Goal: Task Accomplishment & Management: Manage account settings

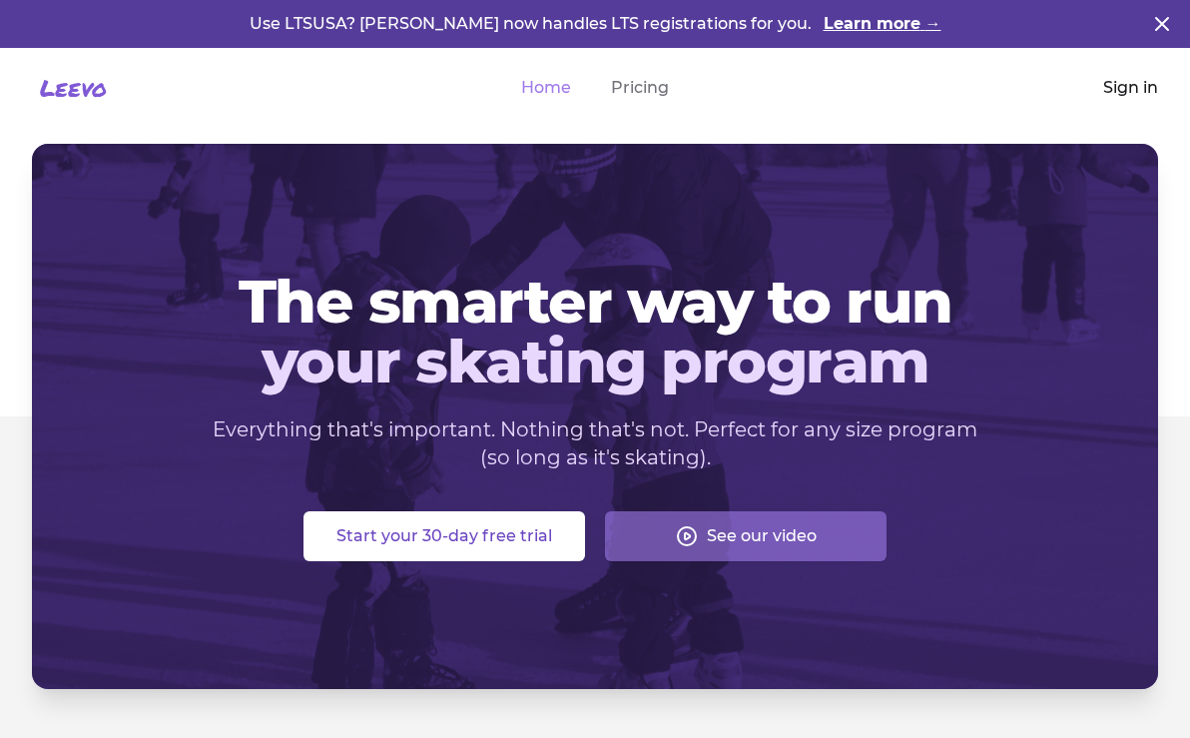
click at [1130, 89] on link "Sign in" at bounding box center [1130, 88] width 55 height 24
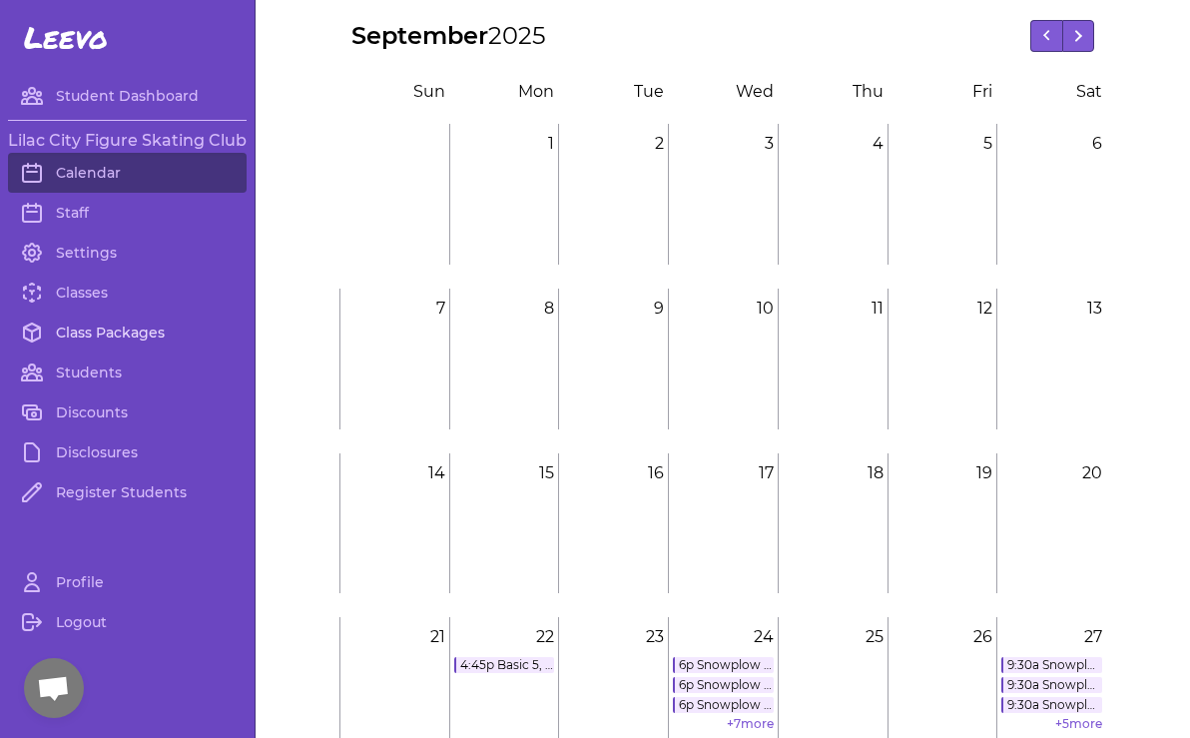
click at [92, 336] on link "Class Packages" at bounding box center [127, 332] width 239 height 40
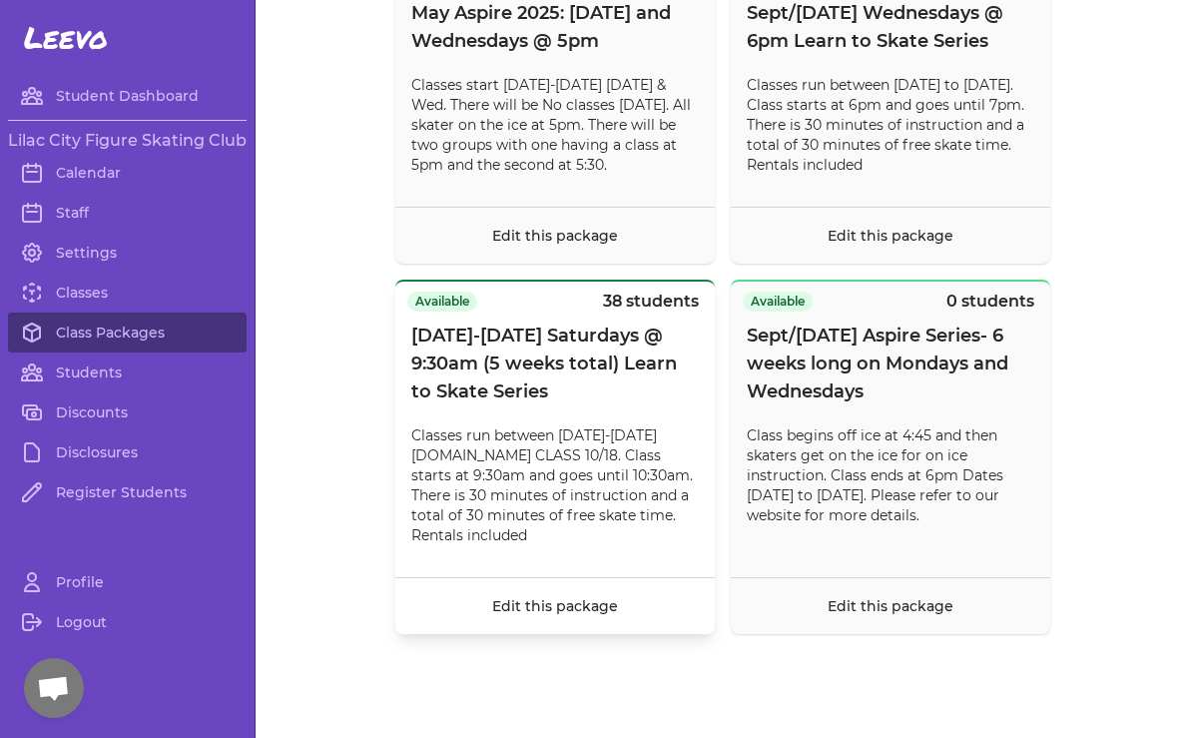
scroll to position [17106, 0]
click at [94, 290] on link "Classes" at bounding box center [127, 293] width 239 height 40
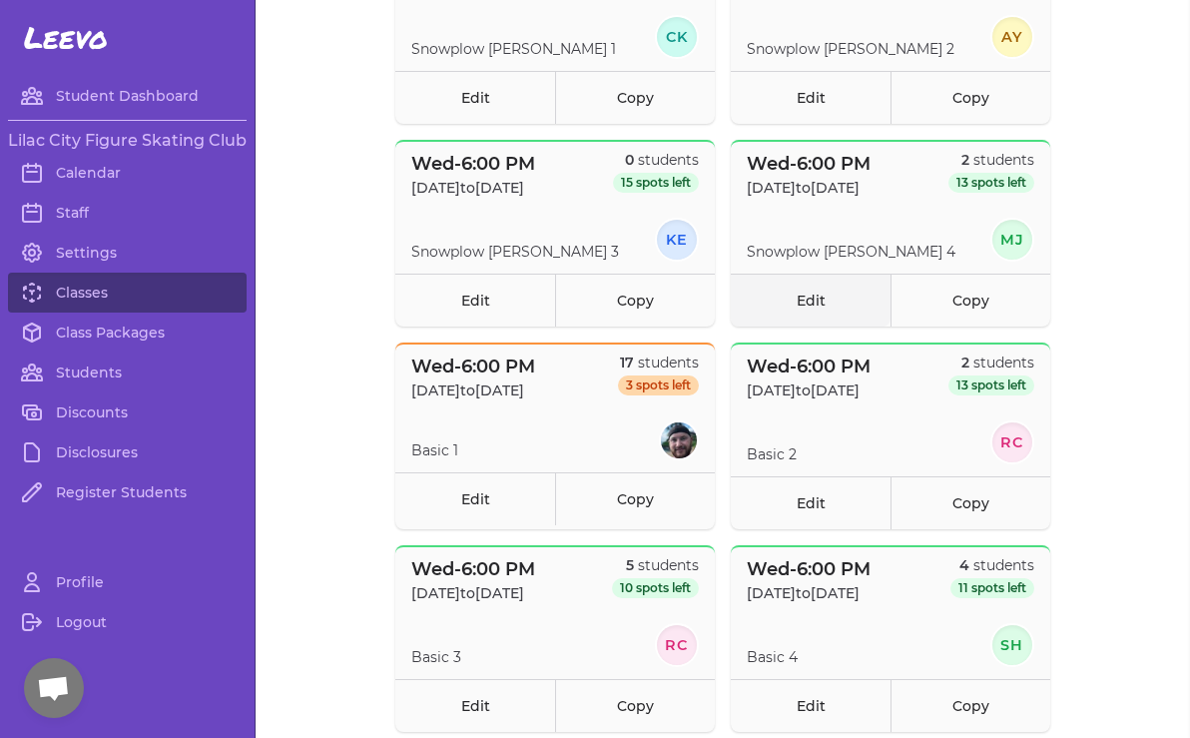
scroll to position [511, 0]
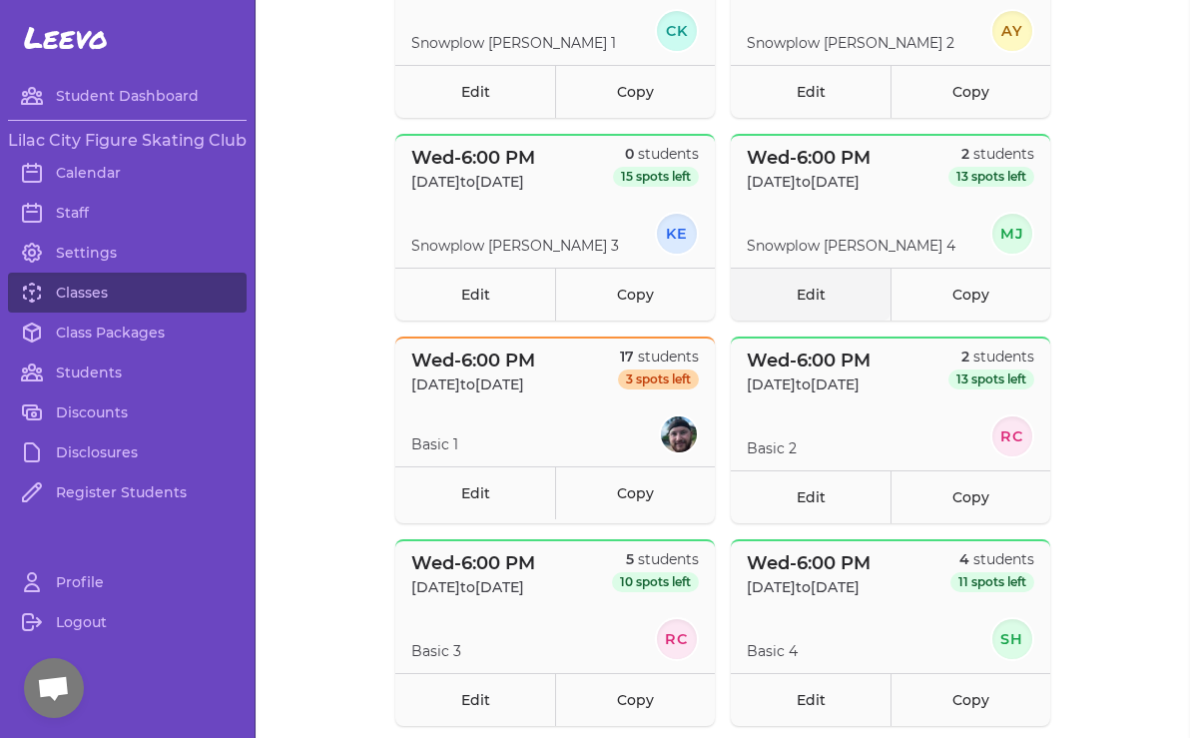
click at [809, 290] on link "Edit" at bounding box center [811, 294] width 160 height 53
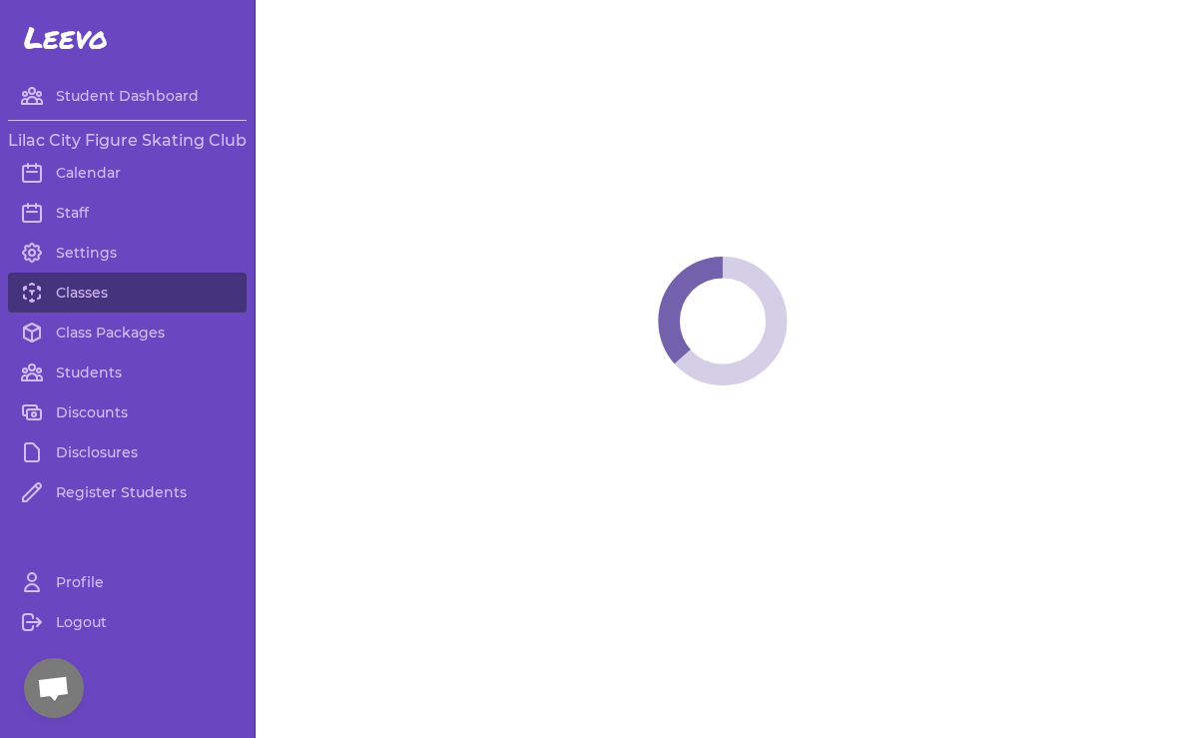
select select "3"
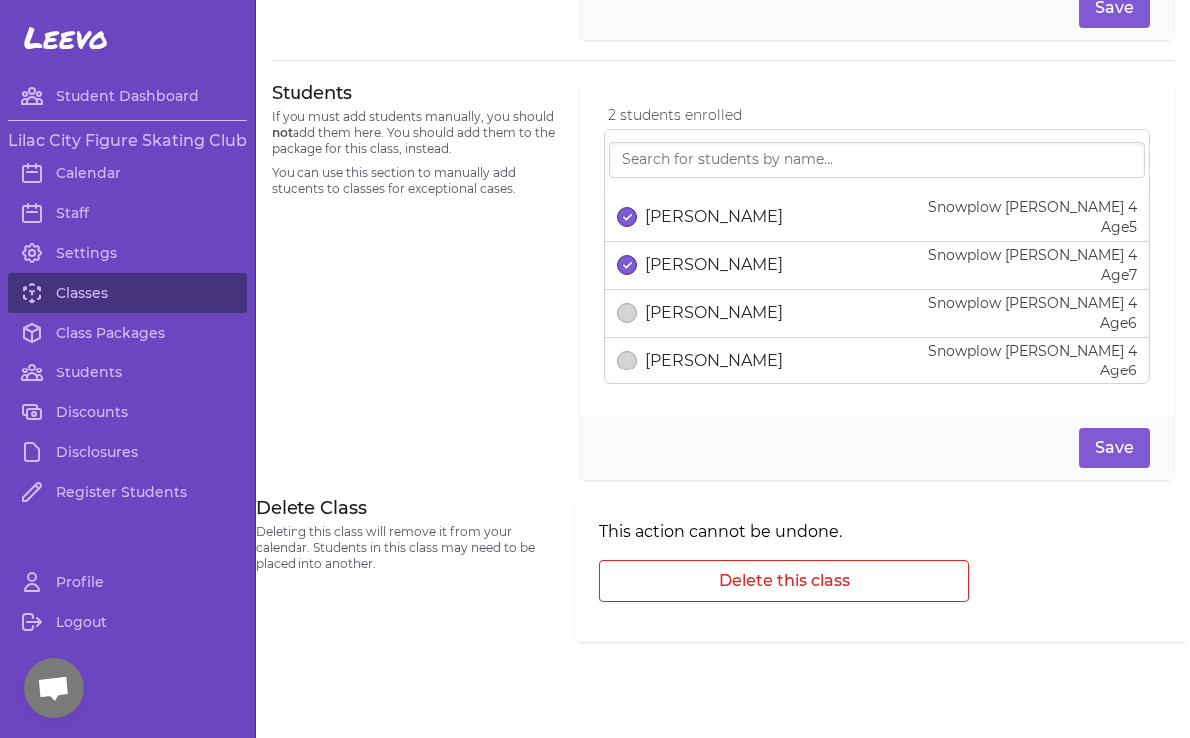
scroll to position [1287, 0]
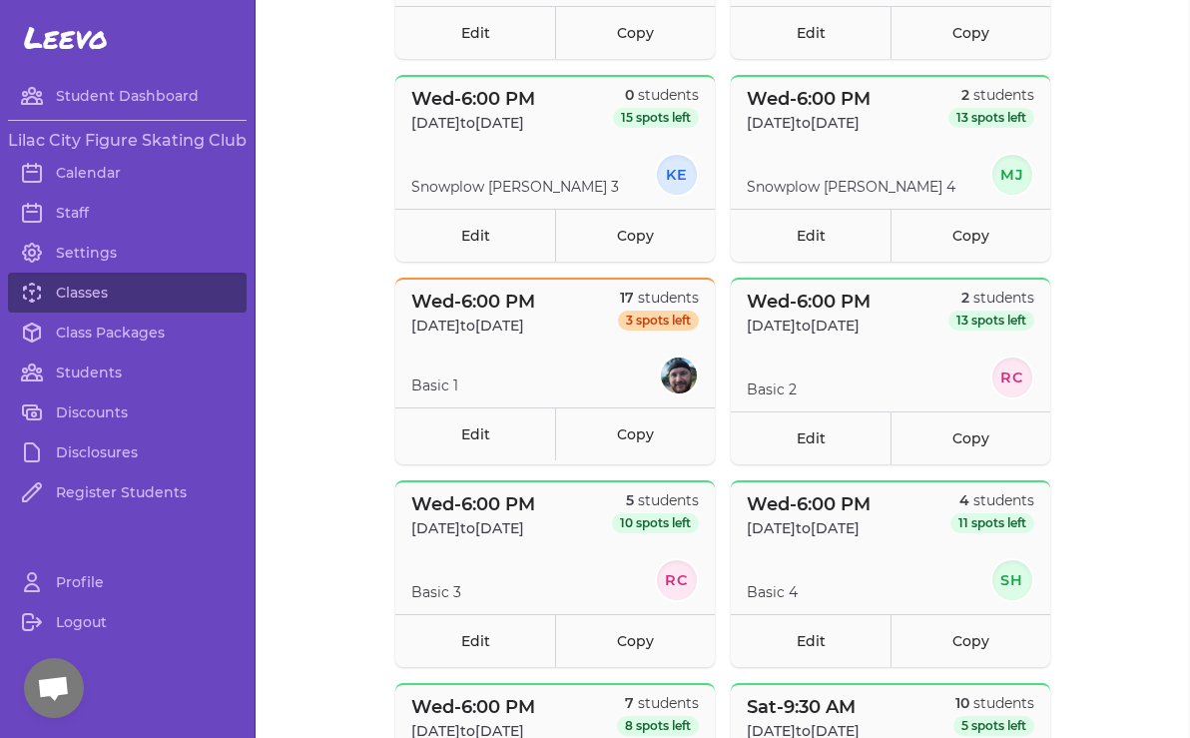
scroll to position [562, 0]
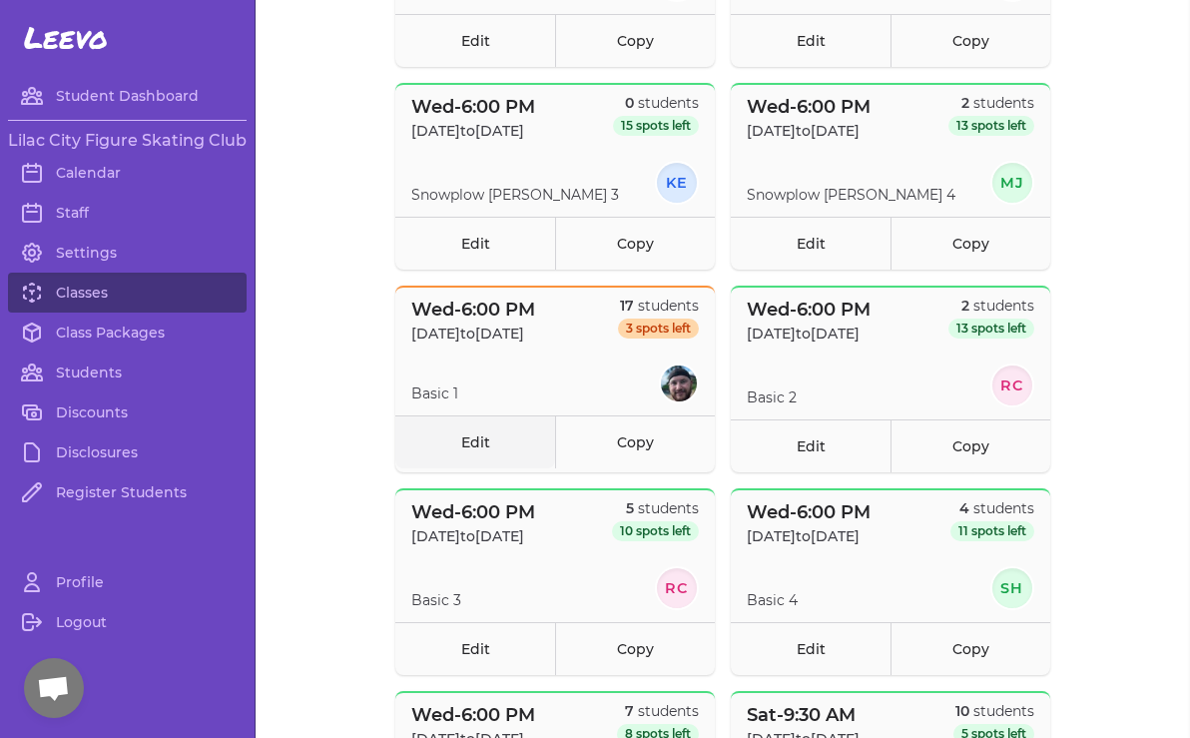
click at [475, 439] on link "Edit" at bounding box center [475, 441] width 160 height 53
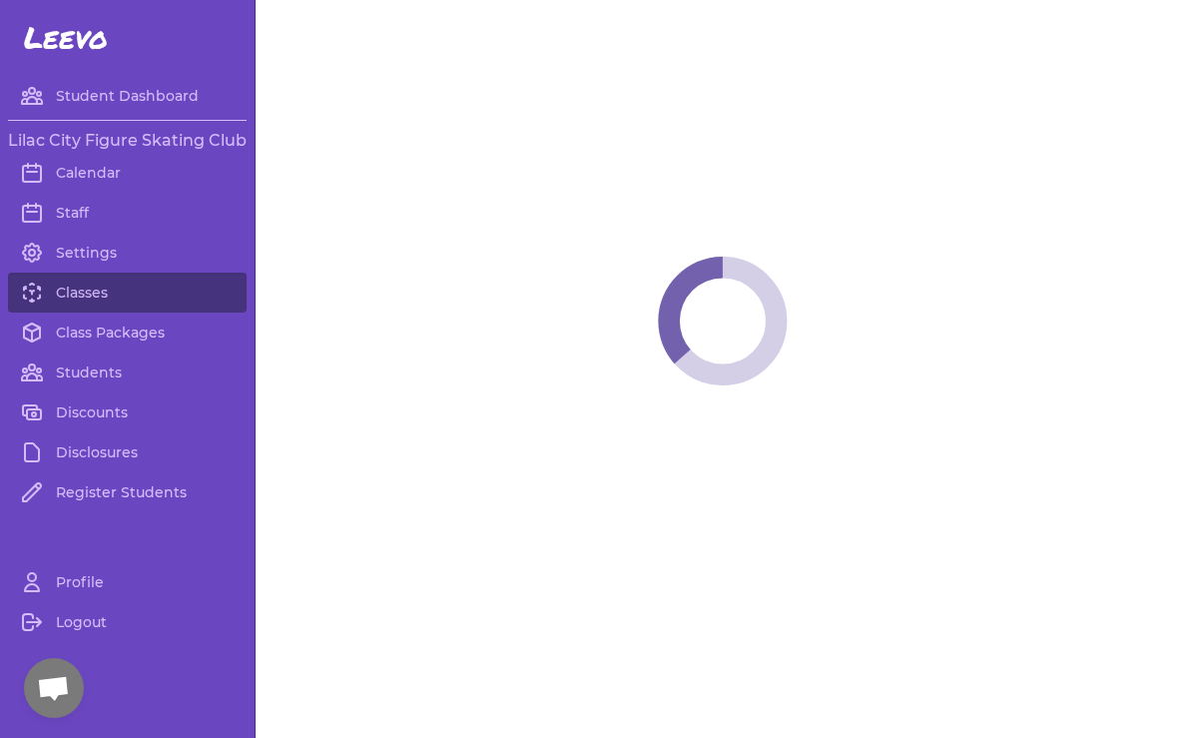
select select "3"
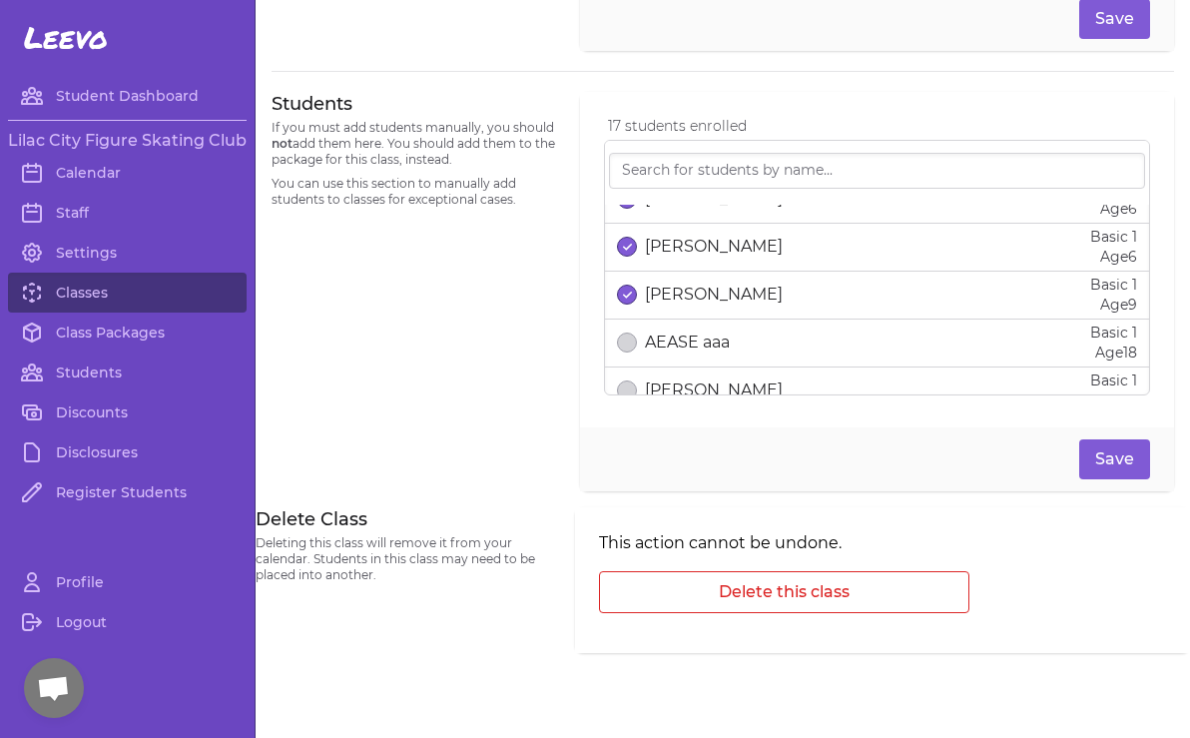
scroll to position [710, 0]
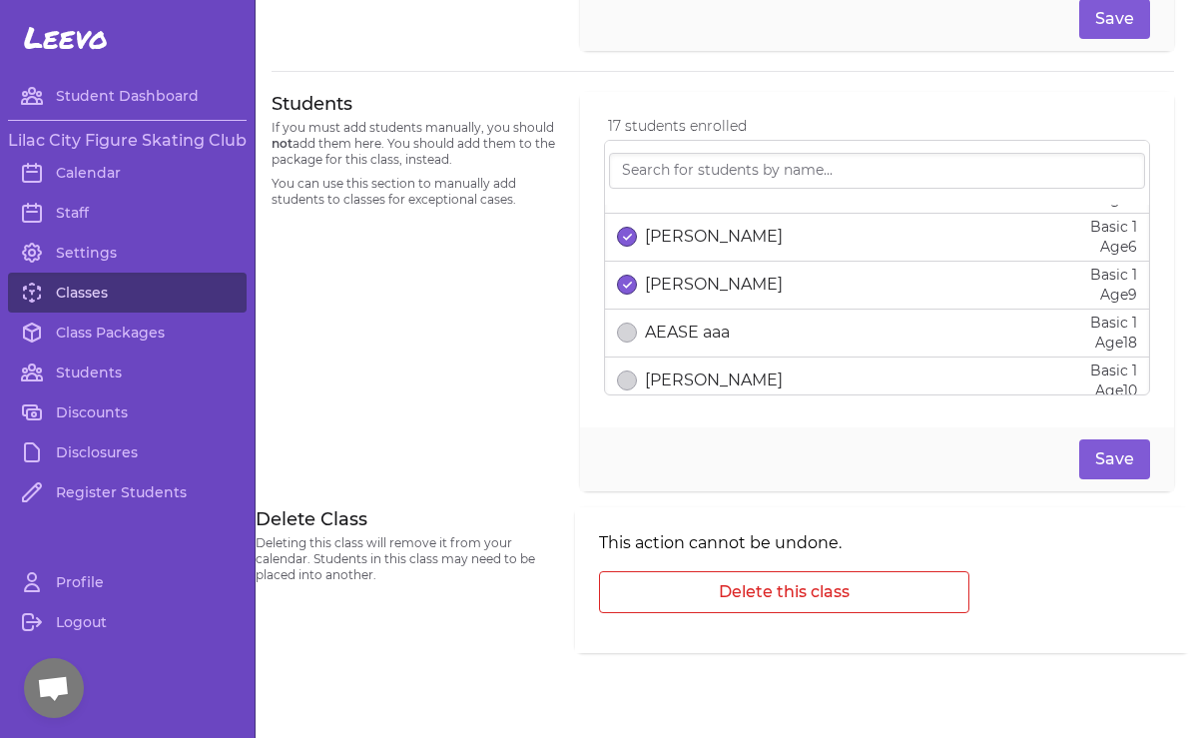
click at [67, 297] on link "Classes" at bounding box center [127, 293] width 239 height 40
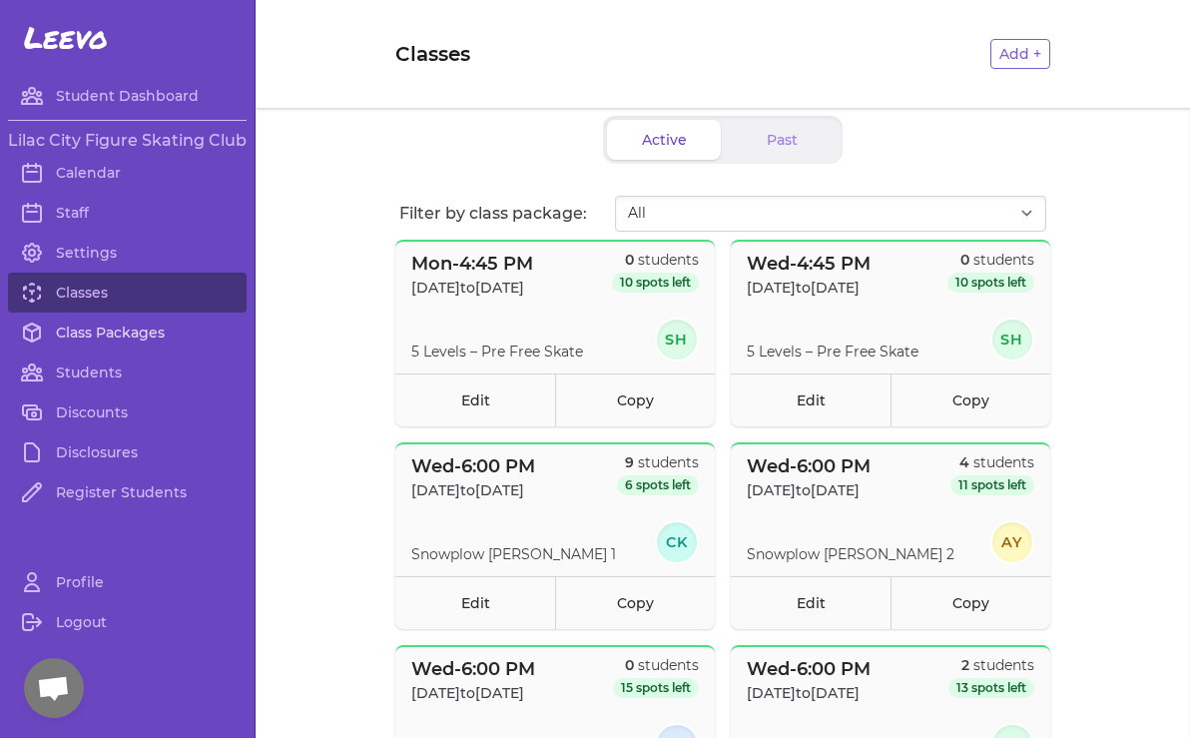
click at [132, 327] on link "Class Packages" at bounding box center [127, 332] width 239 height 40
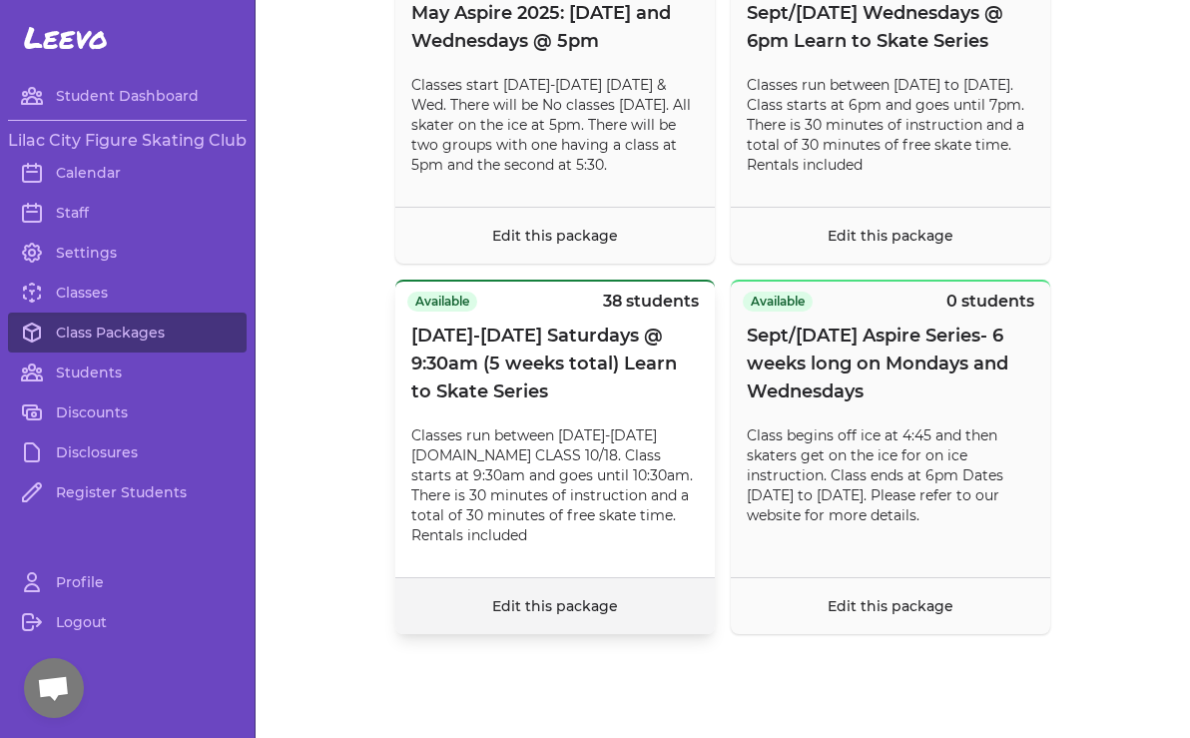
scroll to position [17129, 0]
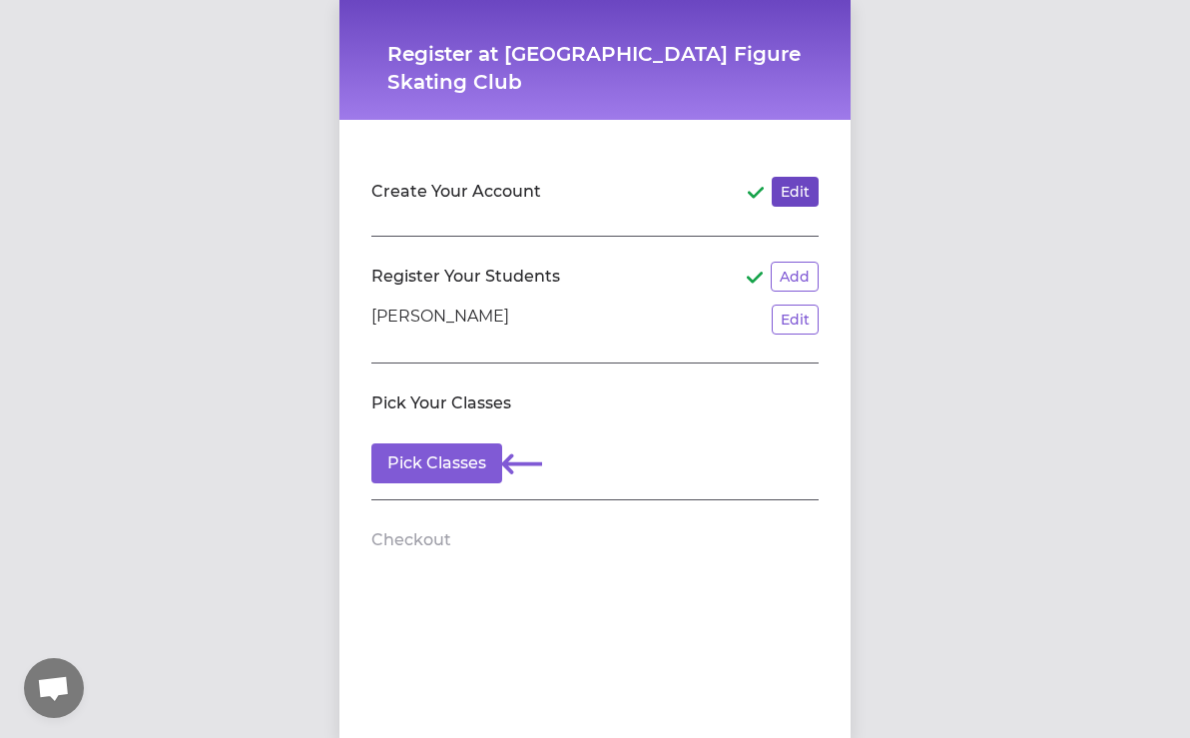
click at [799, 190] on button "Edit" at bounding box center [795, 192] width 47 height 30
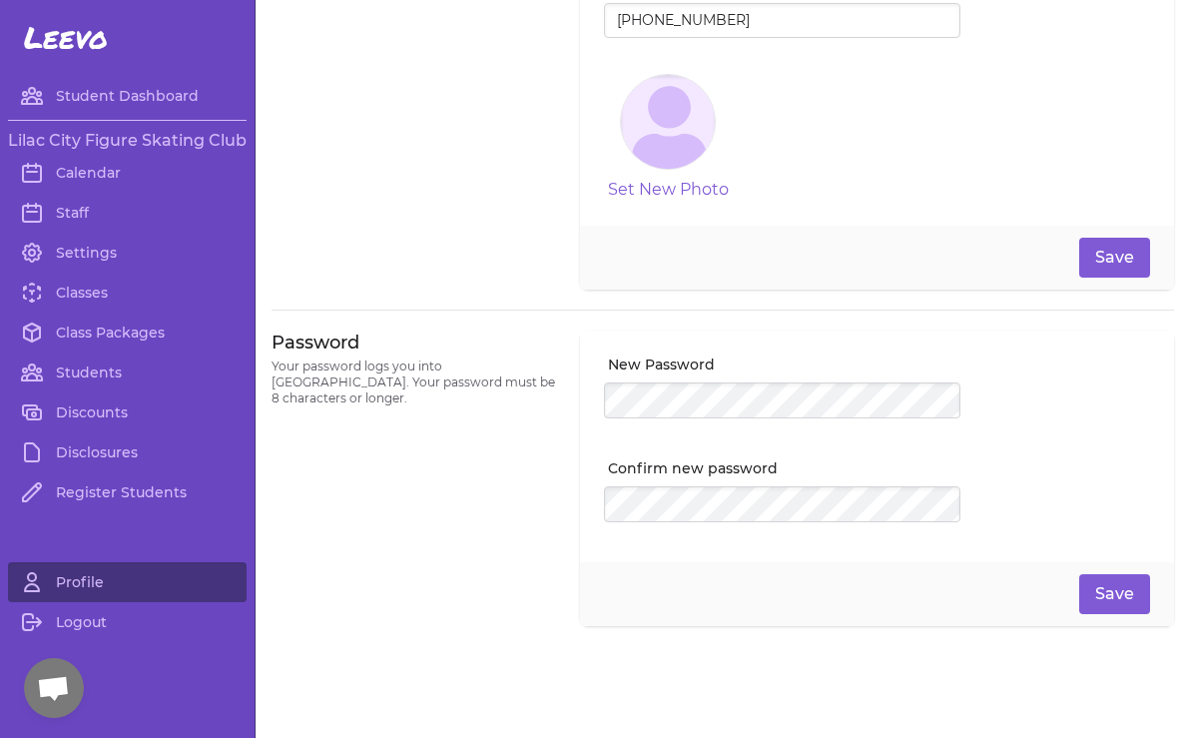
scroll to position [377, 0]
click at [1114, 581] on button "Save" at bounding box center [1114, 594] width 71 height 40
